Goal: Transaction & Acquisition: Book appointment/travel/reservation

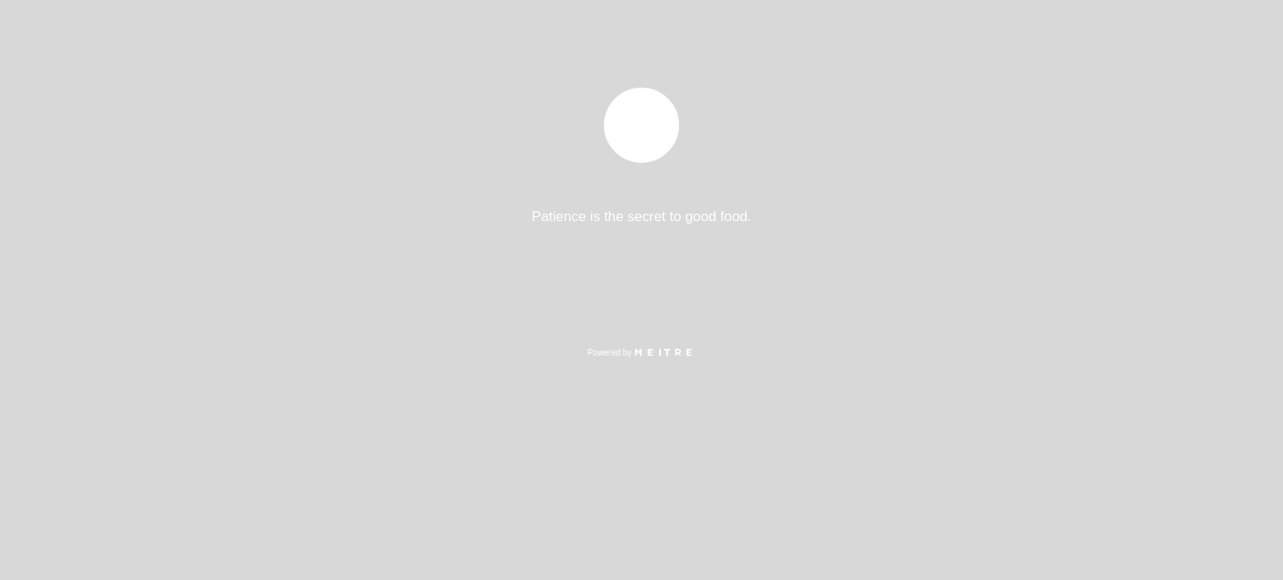
select select "es"
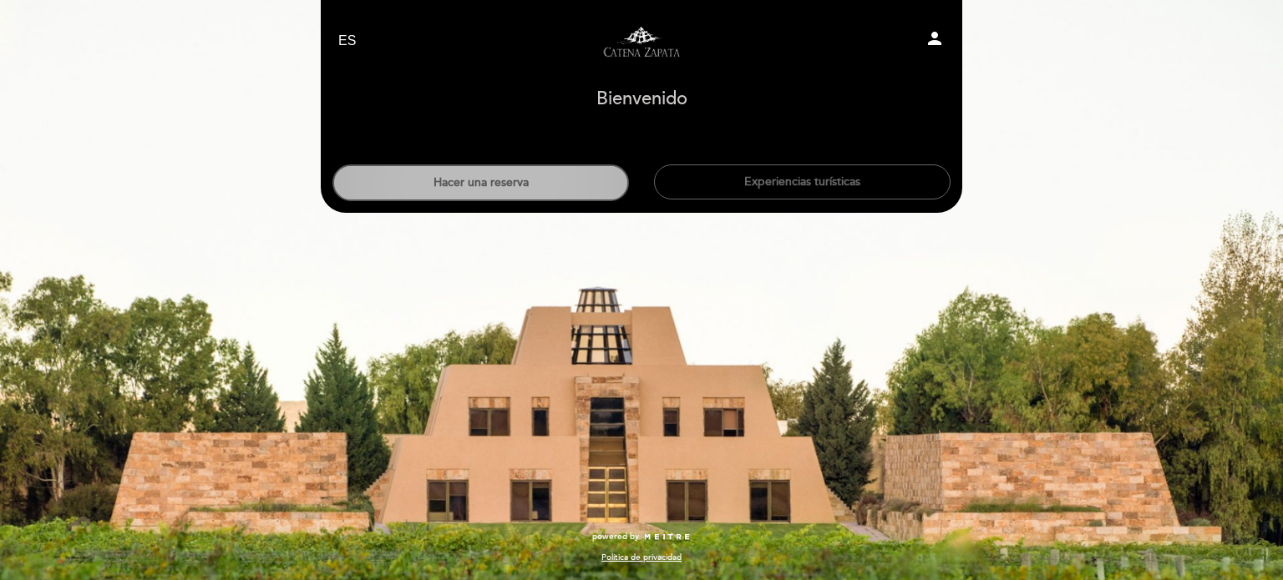
click at [567, 186] on button "Hacer una reserva" at bounding box center [480, 182] width 296 height 37
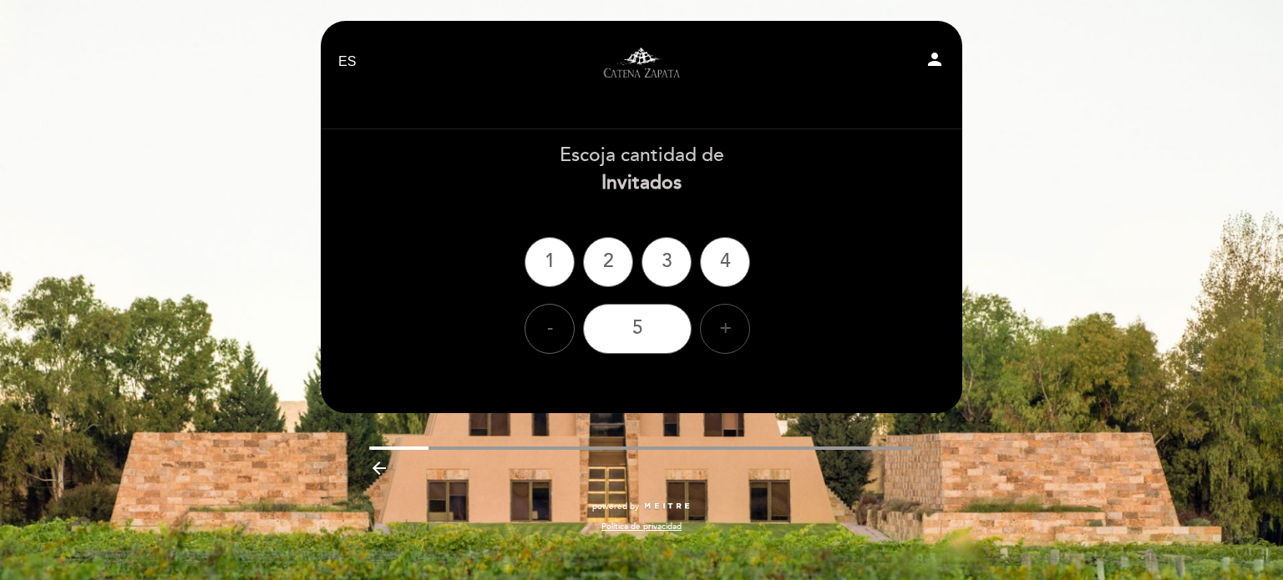
click at [731, 339] on div "+" at bounding box center [725, 329] width 50 height 50
click at [661, 331] on div "8" at bounding box center [637, 329] width 109 height 50
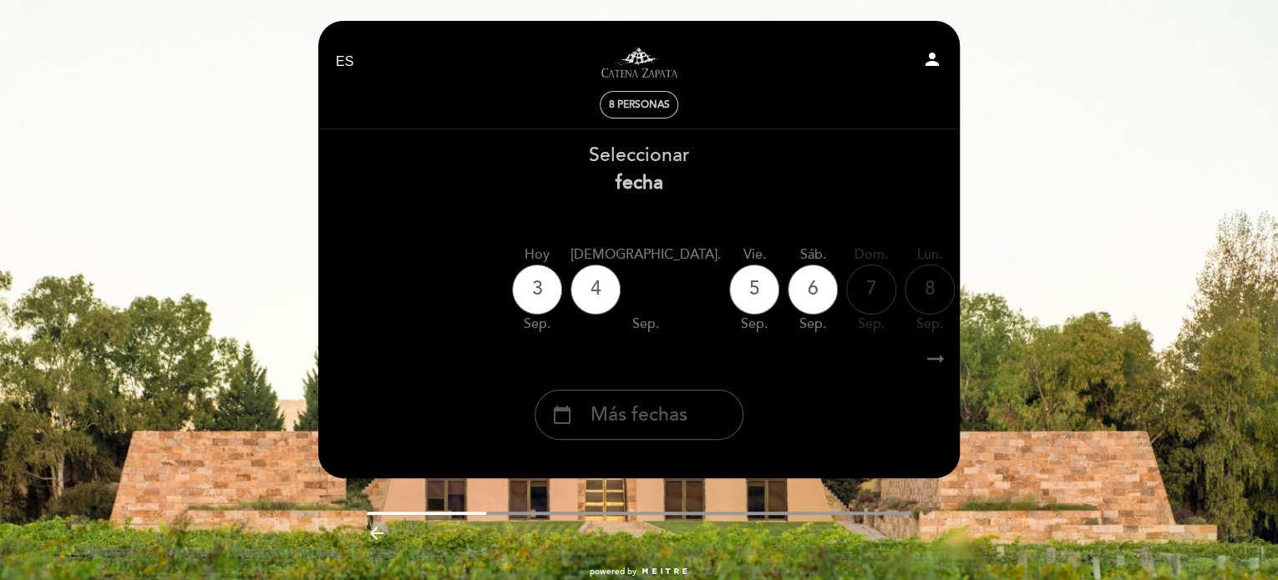
click at [666, 410] on span "Más fechas" at bounding box center [638, 416] width 97 height 28
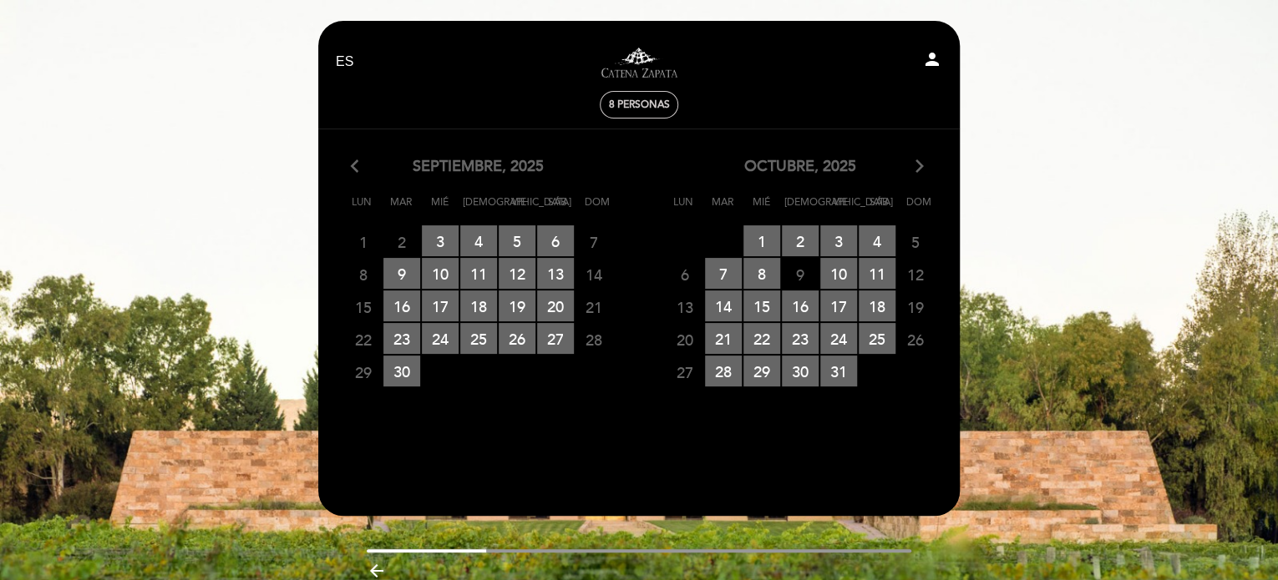
click at [918, 174] on icon "arrow_forward_ios" at bounding box center [919, 167] width 15 height 22
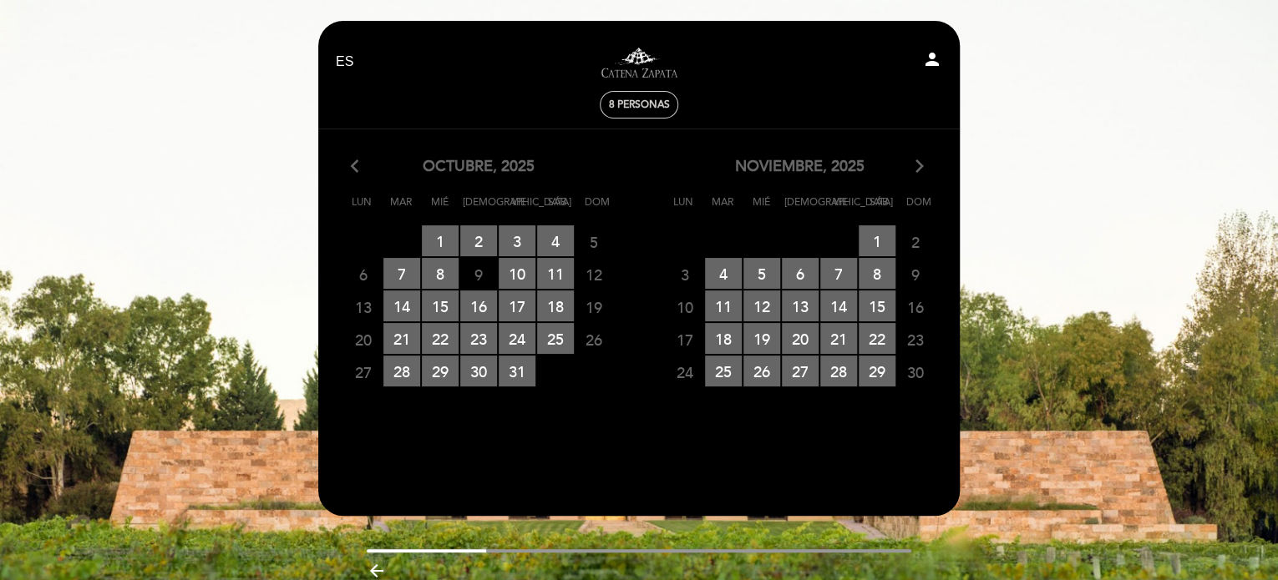
click at [918, 174] on icon "arrow_forward_ios" at bounding box center [919, 167] width 15 height 22
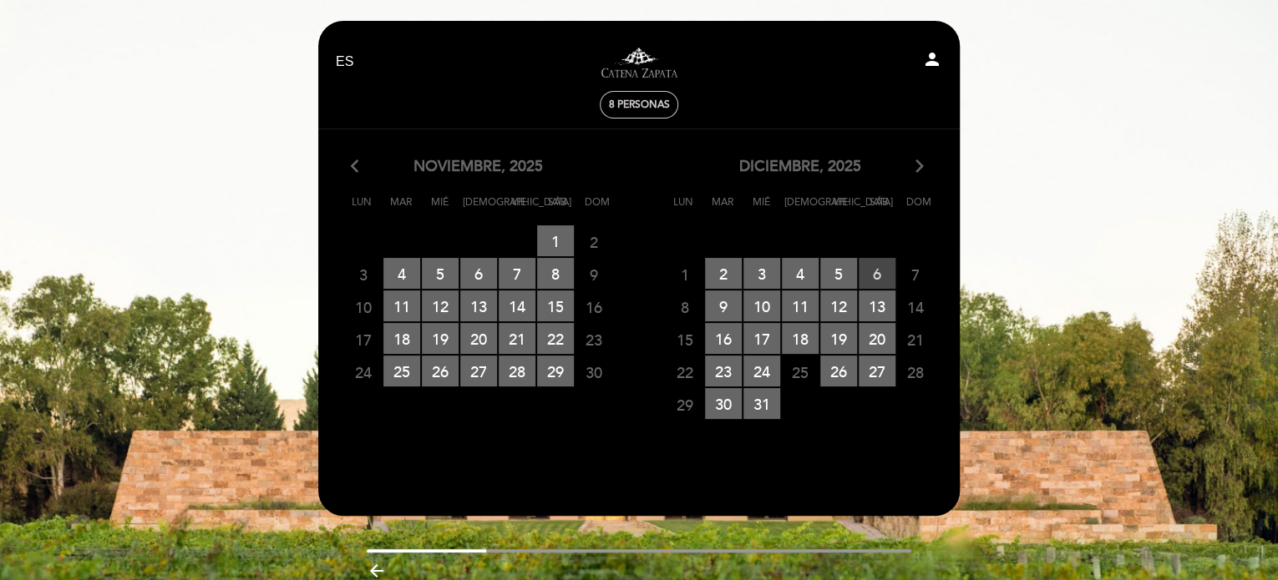
click at [871, 276] on span "6 RESERVAS DISPONIBLES" at bounding box center [876, 273] width 37 height 31
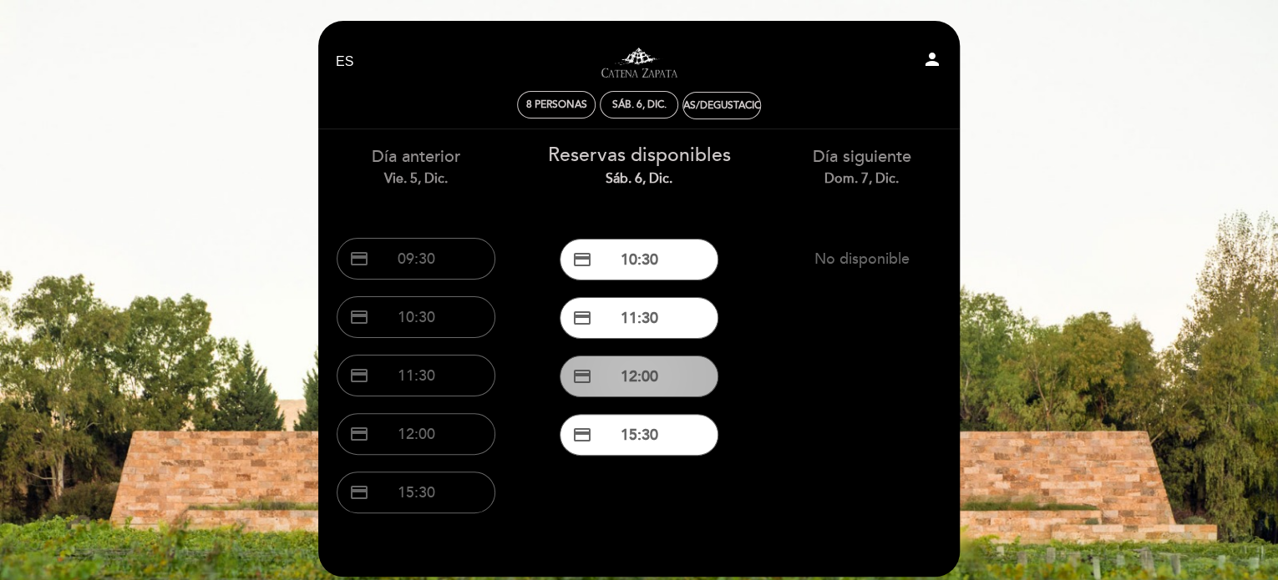
click at [657, 381] on button "credit_card 12:00" at bounding box center [638, 377] width 159 height 42
